Goal: Information Seeking & Learning: Compare options

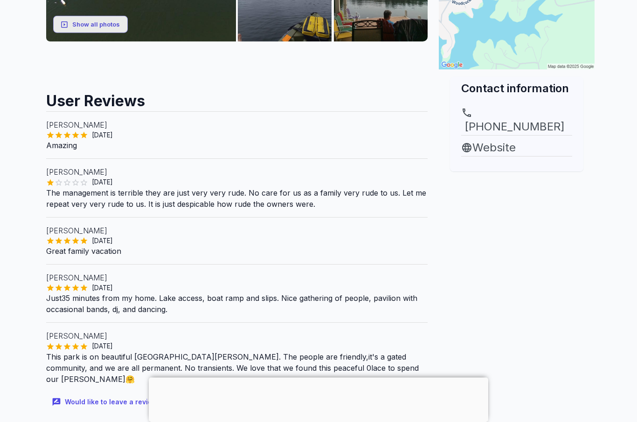
scroll to position [293, 0]
click at [505, 139] on link "Website" at bounding box center [516, 147] width 111 height 17
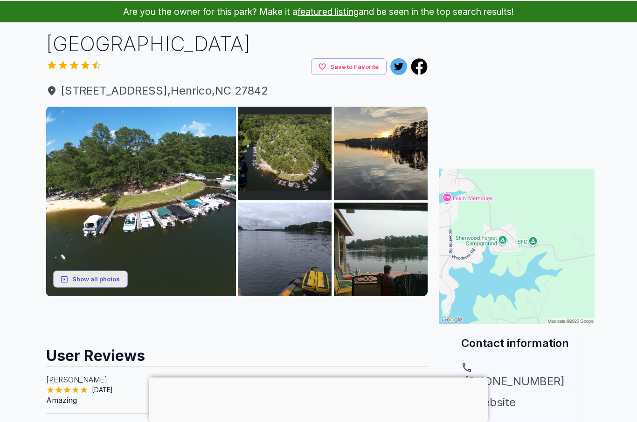
scroll to position [17, 0]
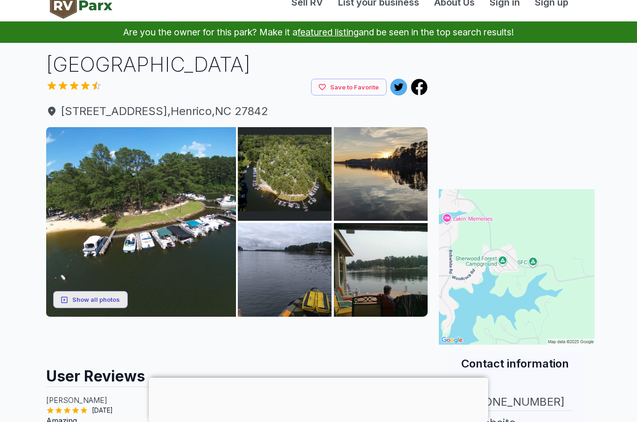
click at [71, 161] on img at bounding box center [141, 222] width 190 height 190
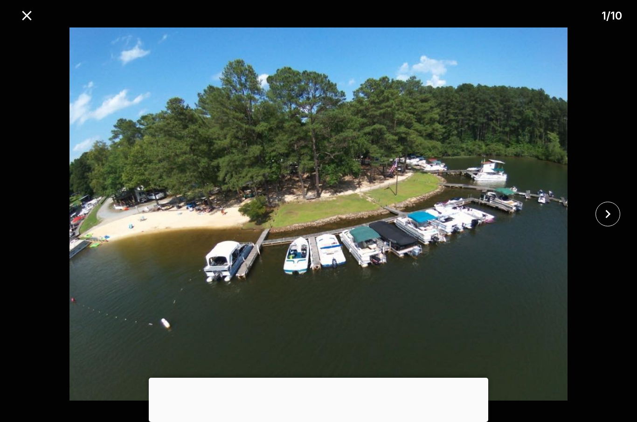
click at [604, 216] on icon "close" at bounding box center [607, 214] width 16 height 16
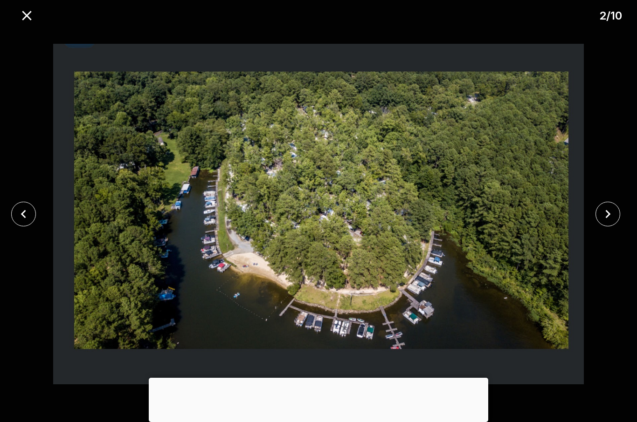
click at [601, 218] on icon "close" at bounding box center [607, 214] width 16 height 16
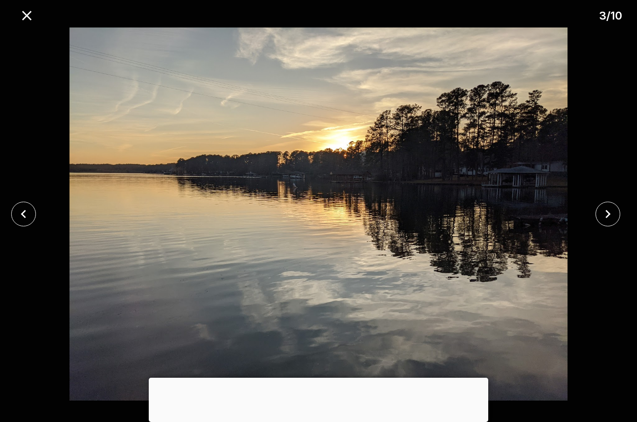
click at [602, 212] on icon "close" at bounding box center [607, 214] width 16 height 16
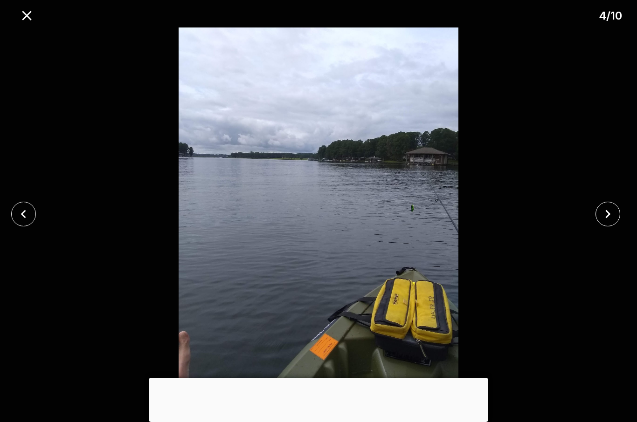
click at [609, 217] on icon "close" at bounding box center [607, 214] width 16 height 16
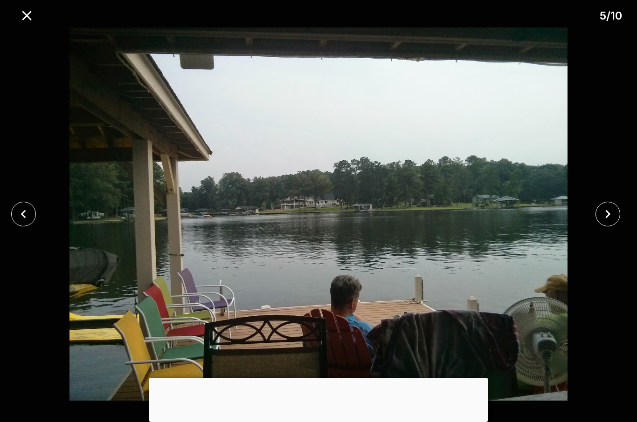
click at [609, 218] on icon "close" at bounding box center [607, 214] width 16 height 16
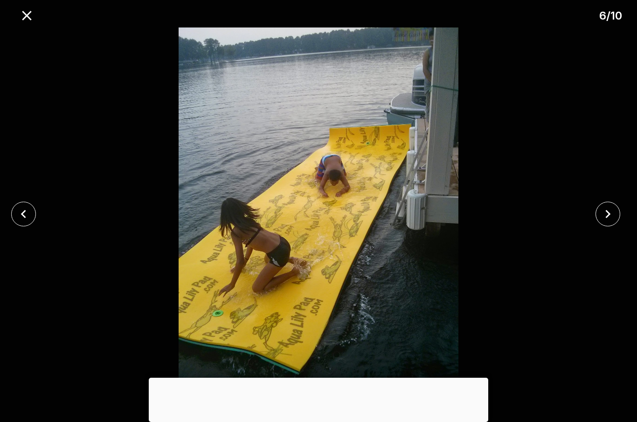
click at [605, 216] on icon "close" at bounding box center [607, 214] width 16 height 16
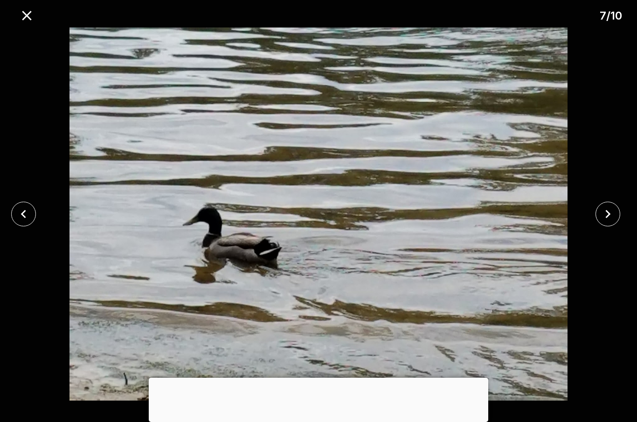
click at [603, 217] on icon "close" at bounding box center [607, 214] width 16 height 16
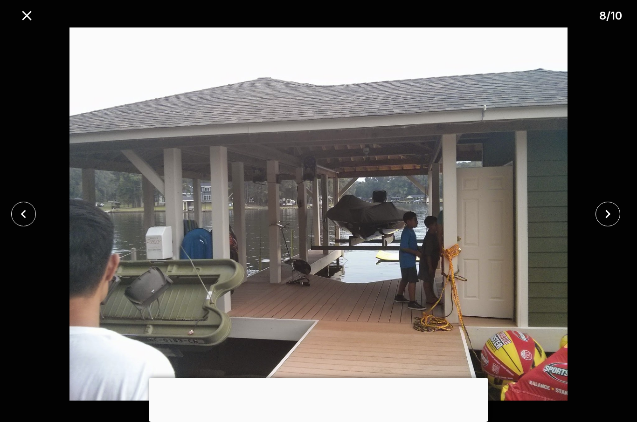
click at [603, 217] on icon "close" at bounding box center [607, 214] width 16 height 16
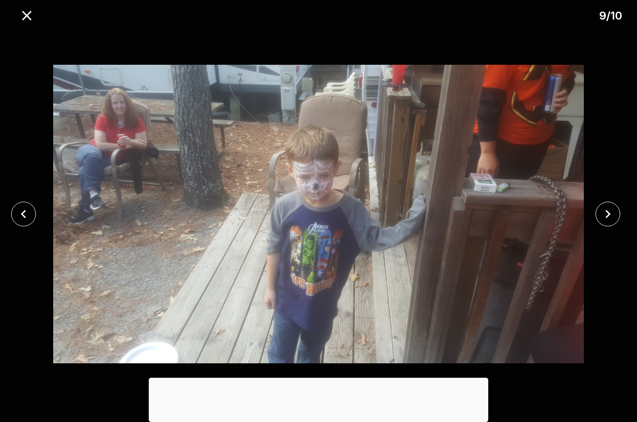
click at [604, 215] on icon "close" at bounding box center [607, 214] width 16 height 16
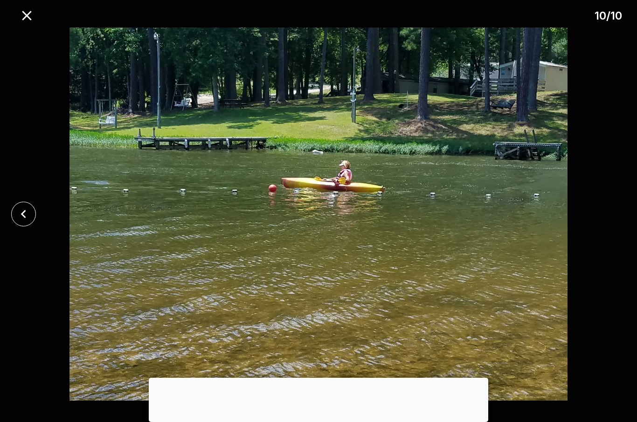
click at [30, 15] on icon "close" at bounding box center [27, 15] width 16 height 16
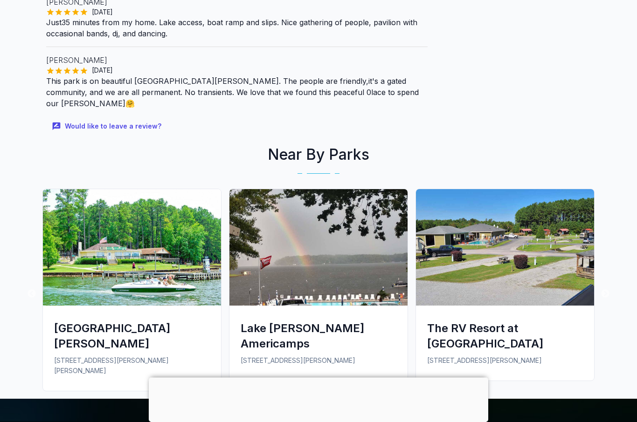
scroll to position [569, 0]
click at [66, 321] on div "[GEOGRAPHIC_DATA][PERSON_NAME]" at bounding box center [132, 336] width 156 height 31
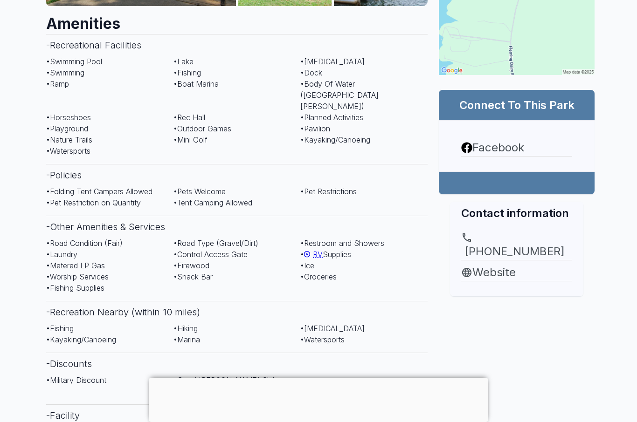
scroll to position [324, 0]
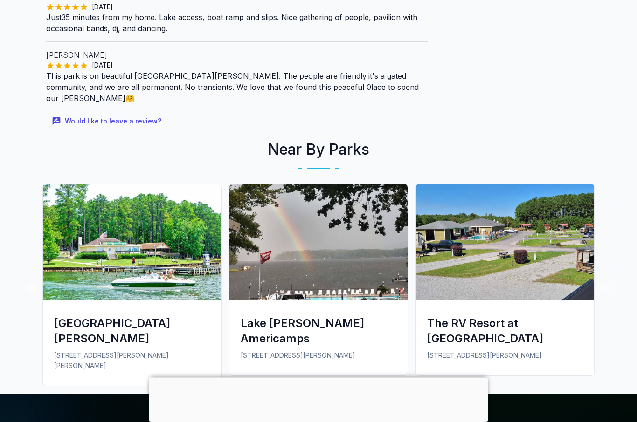
scroll to position [575, 0]
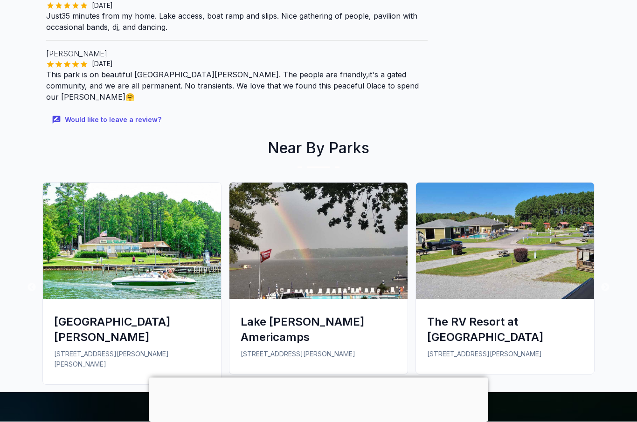
click at [442, 324] on div "The RV Resort at [GEOGRAPHIC_DATA]" at bounding box center [505, 330] width 156 height 31
